Goal: Book appointment/travel/reservation

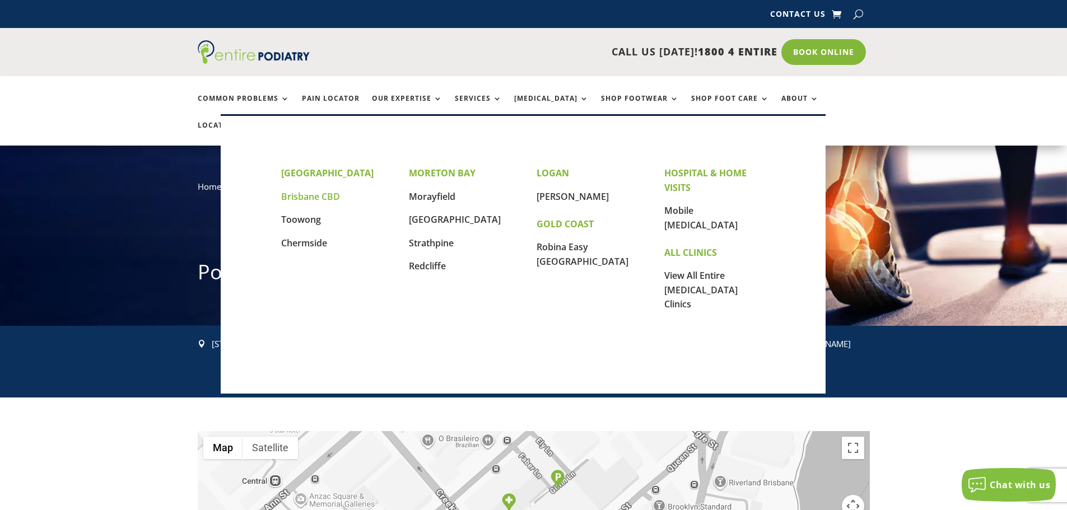
click at [326, 195] on link "Brisbane CBD" at bounding box center [310, 196] width 59 height 12
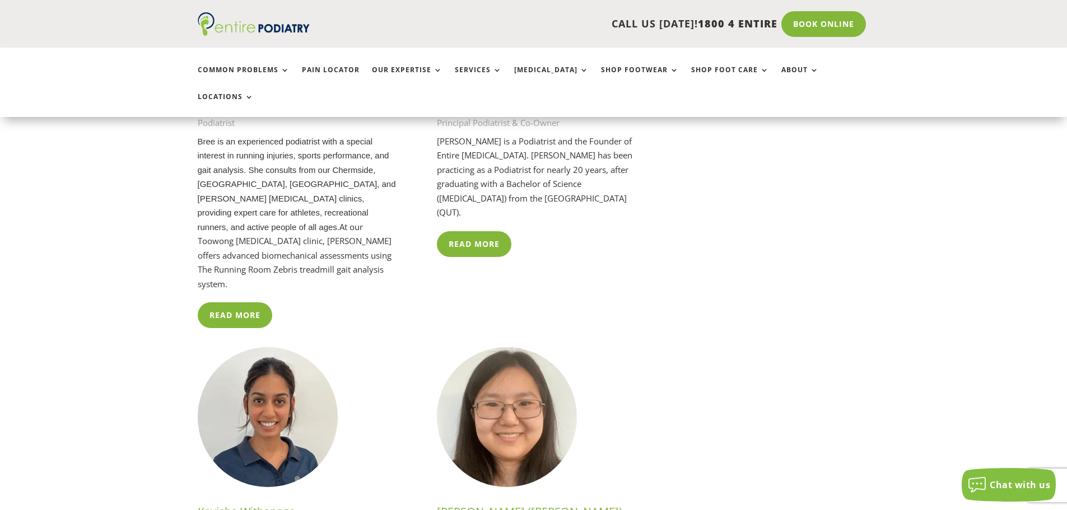
scroll to position [2911, 0]
click at [493, 348] on img at bounding box center [507, 418] width 140 height 140
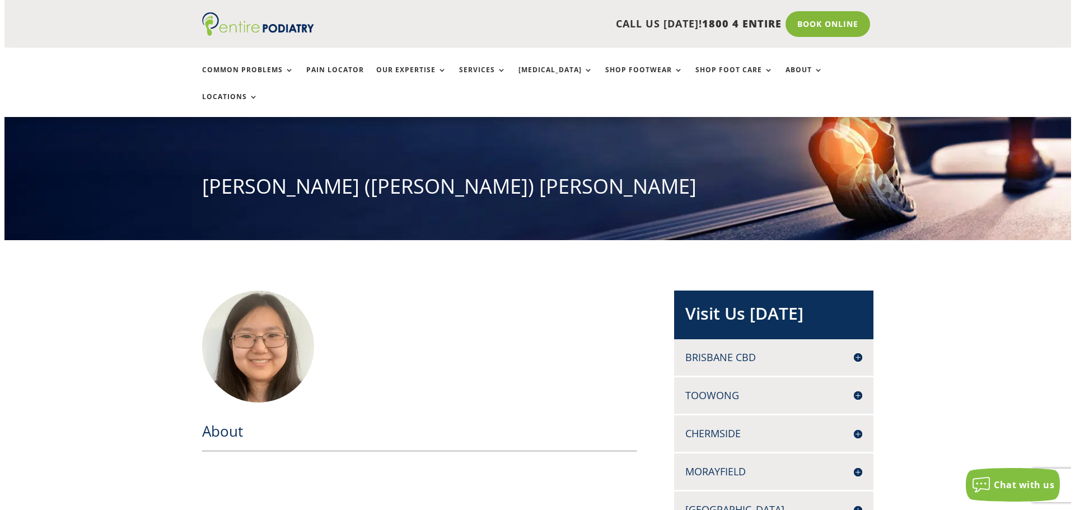
scroll to position [90, 0]
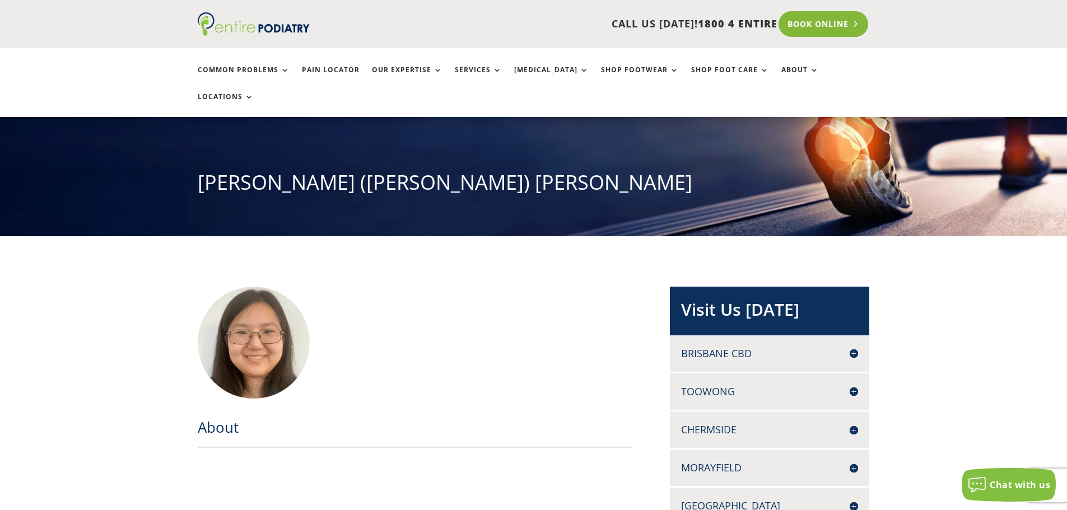
click at [811, 27] on link "Book Online" at bounding box center [823, 24] width 90 height 26
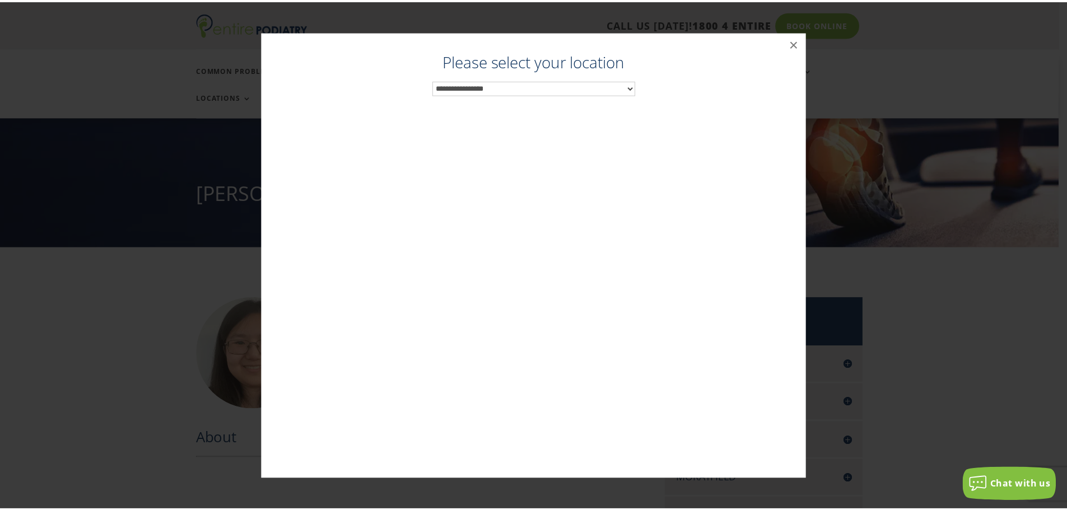
scroll to position [78, 0]
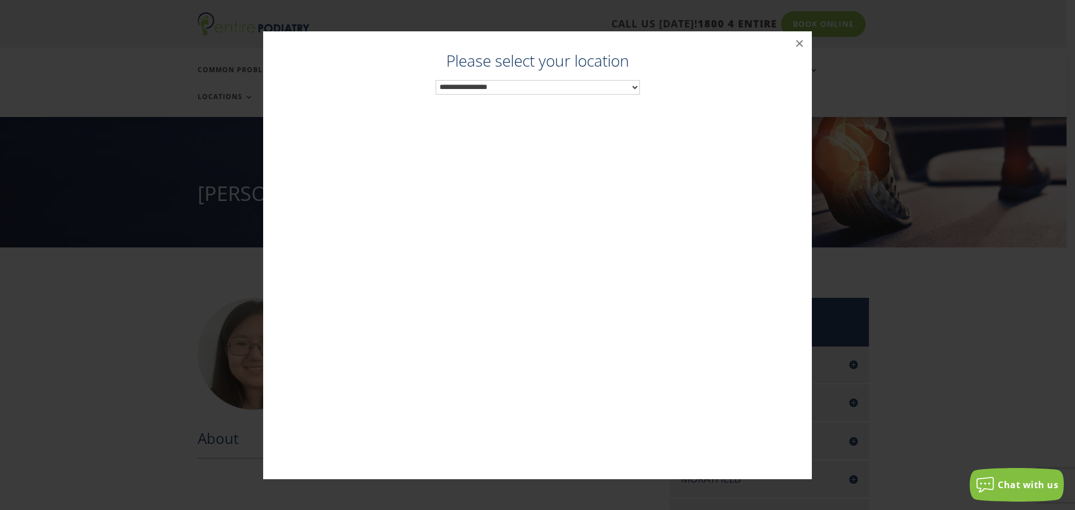
click at [635, 85] on select "**********" at bounding box center [538, 87] width 204 height 15
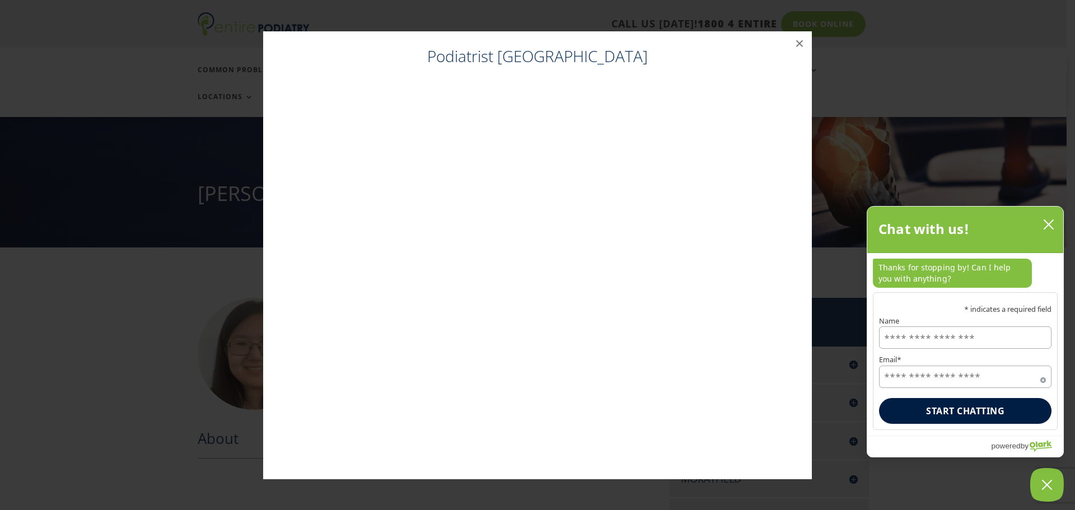
click at [1051, 223] on icon "close chatbox" at bounding box center [1048, 224] width 11 height 11
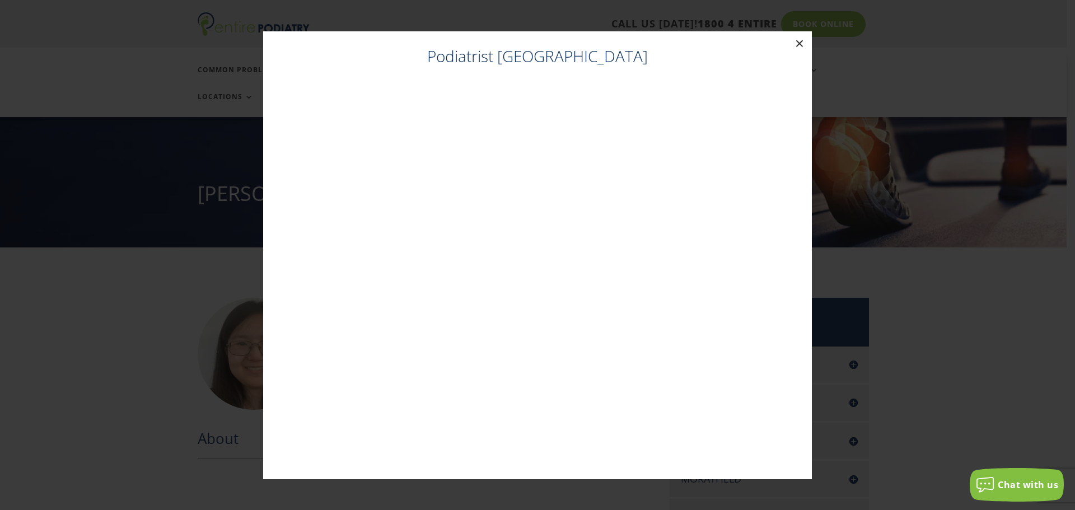
click at [801, 44] on button "×" at bounding box center [799, 43] width 25 height 25
